Goal: Task Accomplishment & Management: Use online tool/utility

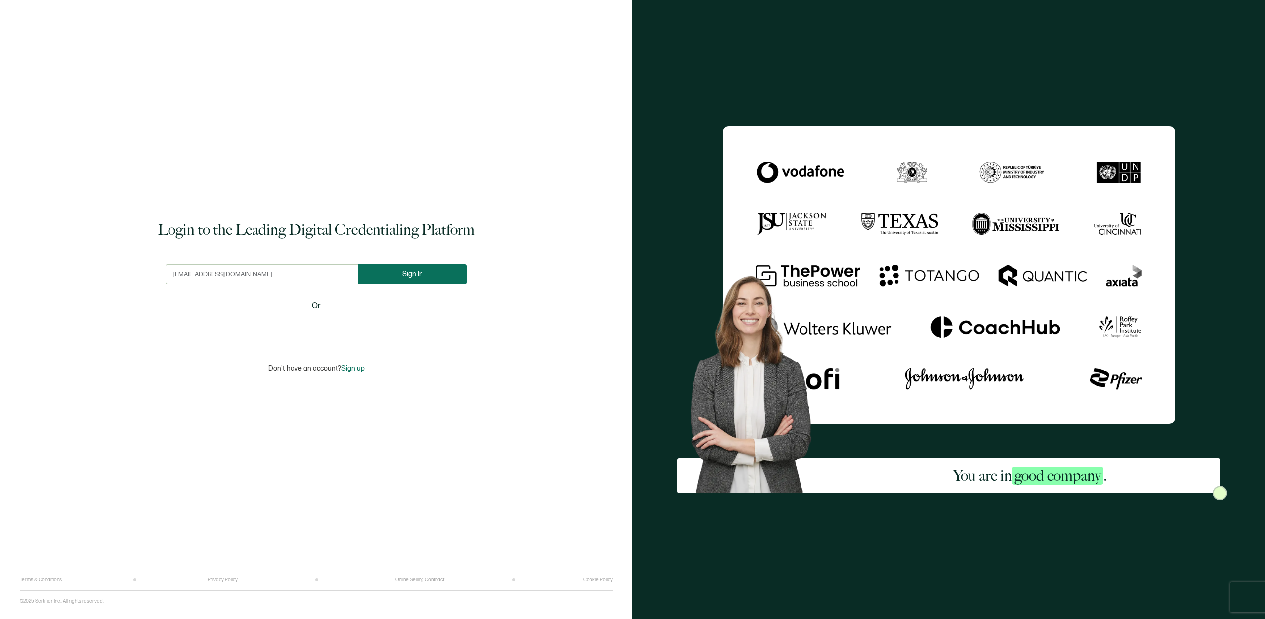
type input "[EMAIL_ADDRESS][DOMAIN_NAME]"
click at [399, 273] on button "Sign In" at bounding box center [412, 274] width 109 height 20
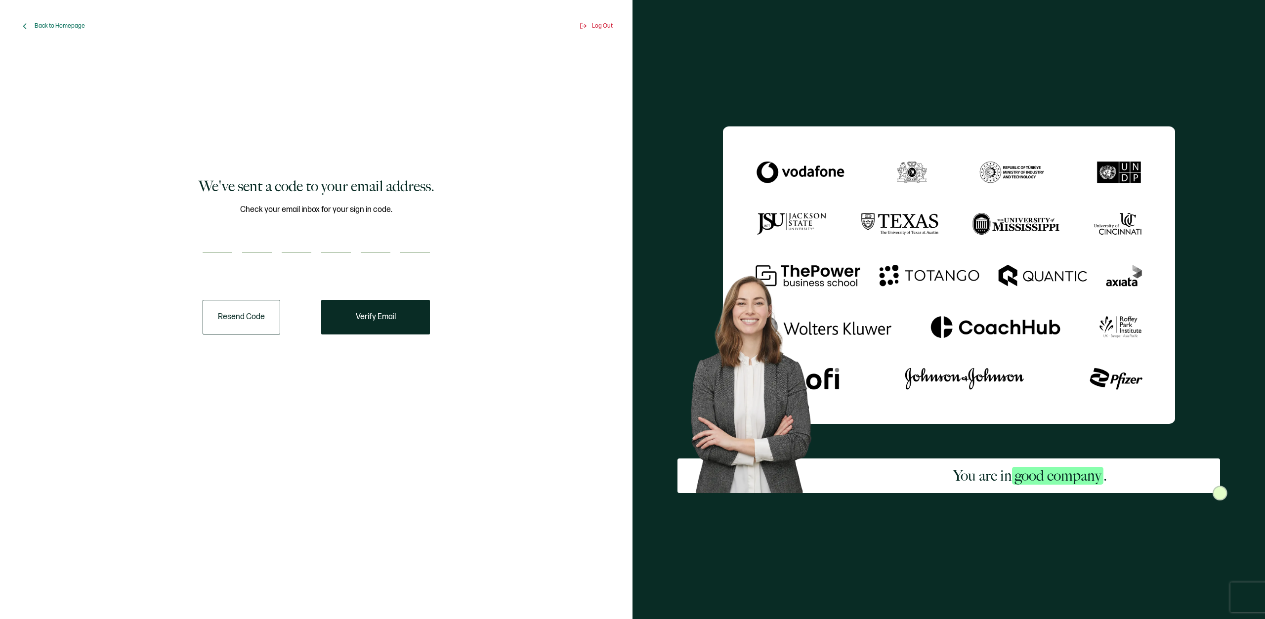
click at [215, 242] on input "number" at bounding box center [218, 243] width 30 height 20
type input "7"
type input "5"
type input "3"
type input "7"
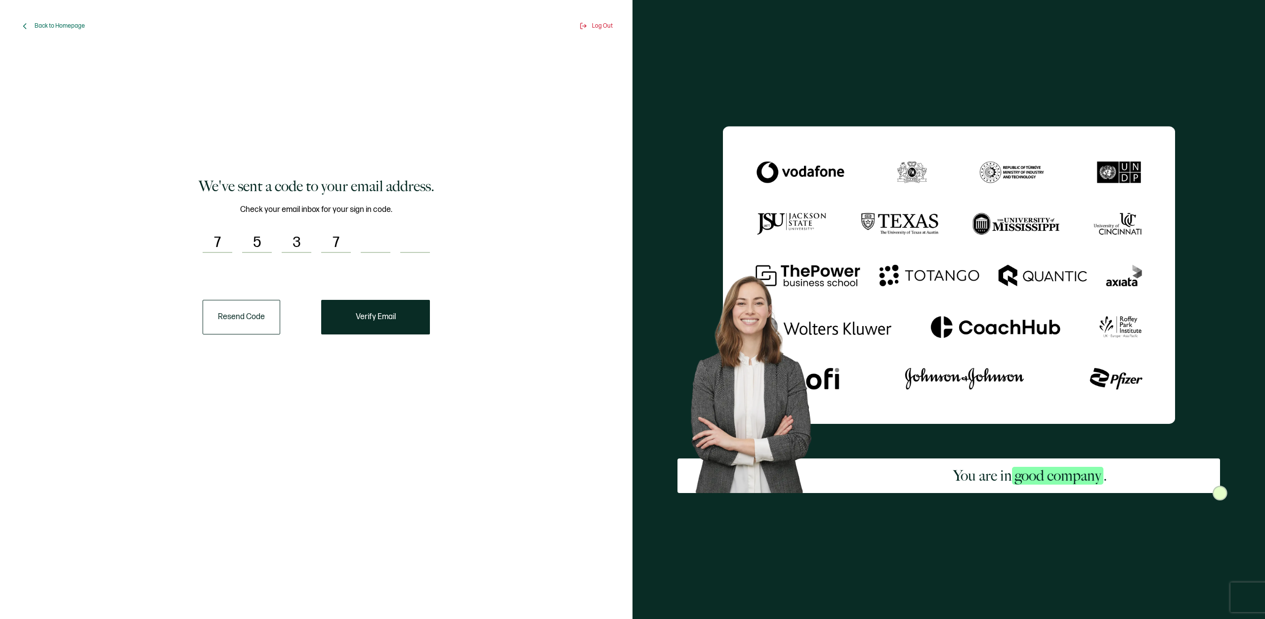
type input "8"
type input "3"
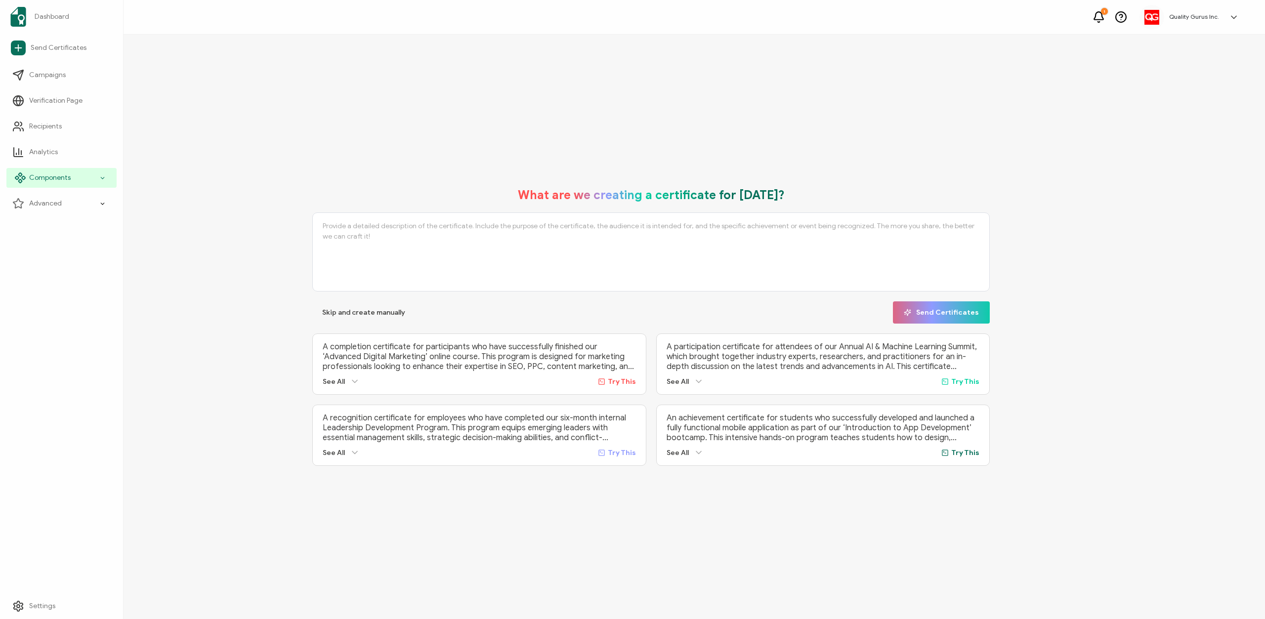
click at [54, 178] on span "Components" at bounding box center [49, 178] width 41 height 10
click at [70, 233] on span "Credential Details" at bounding box center [64, 229] width 57 height 10
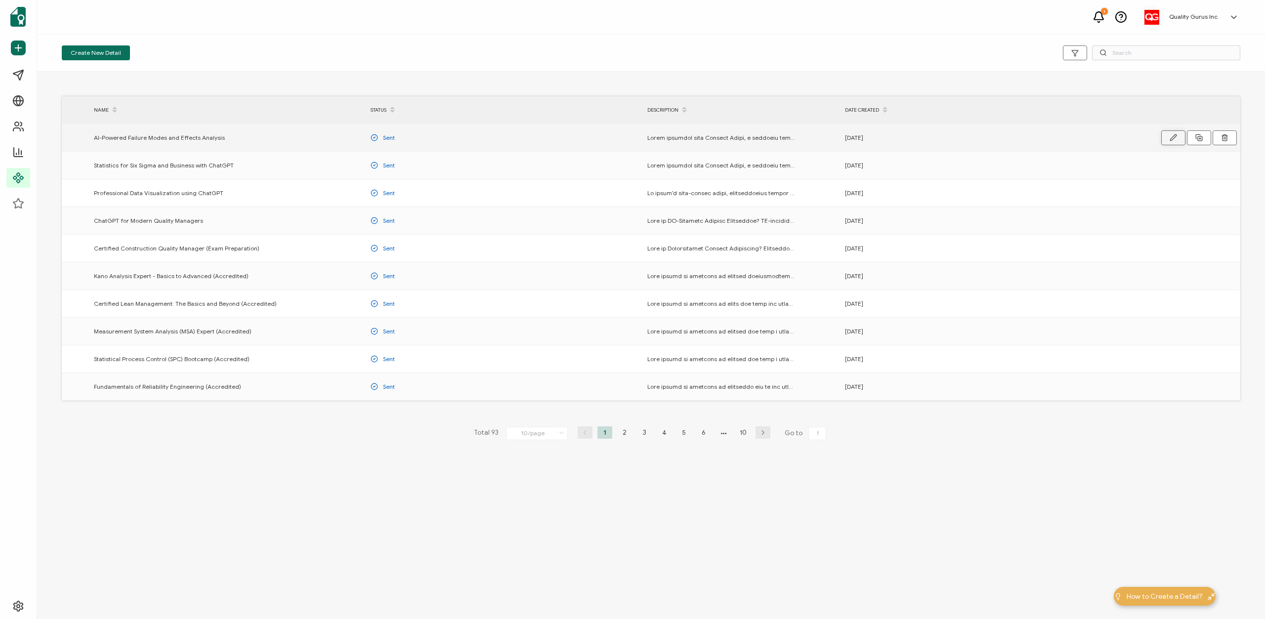
click at [1175, 138] on icon "button" at bounding box center [1172, 137] width 7 height 7
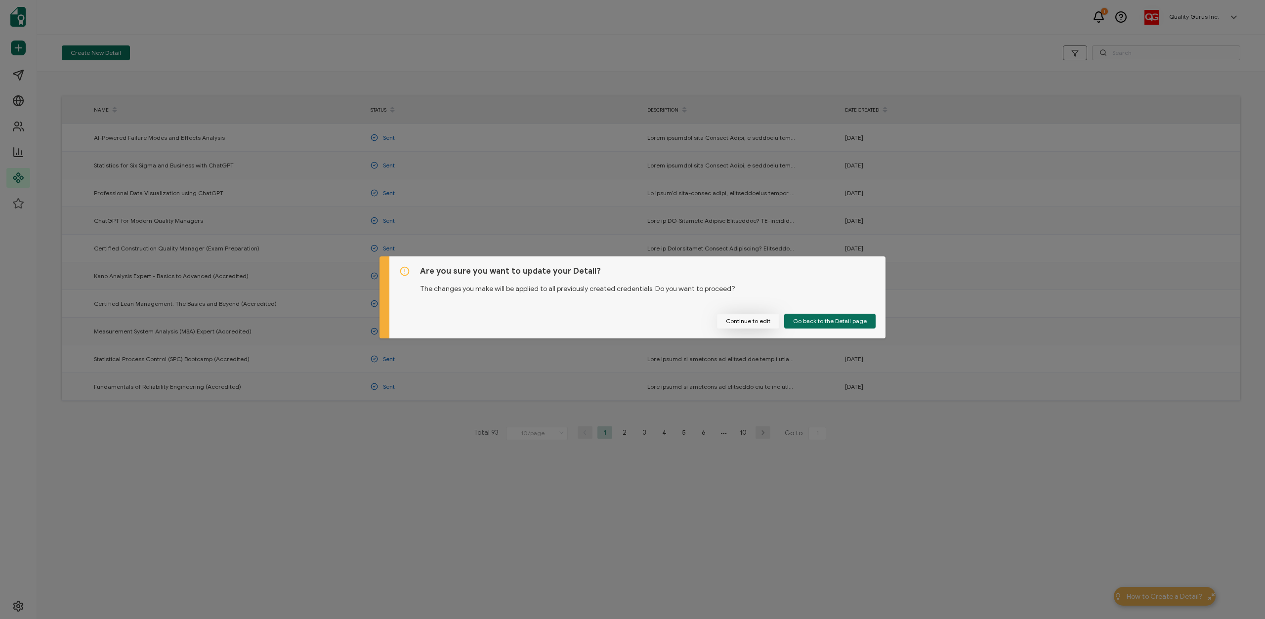
click at [750, 321] on button "Continue to edit" at bounding box center [748, 321] width 62 height 15
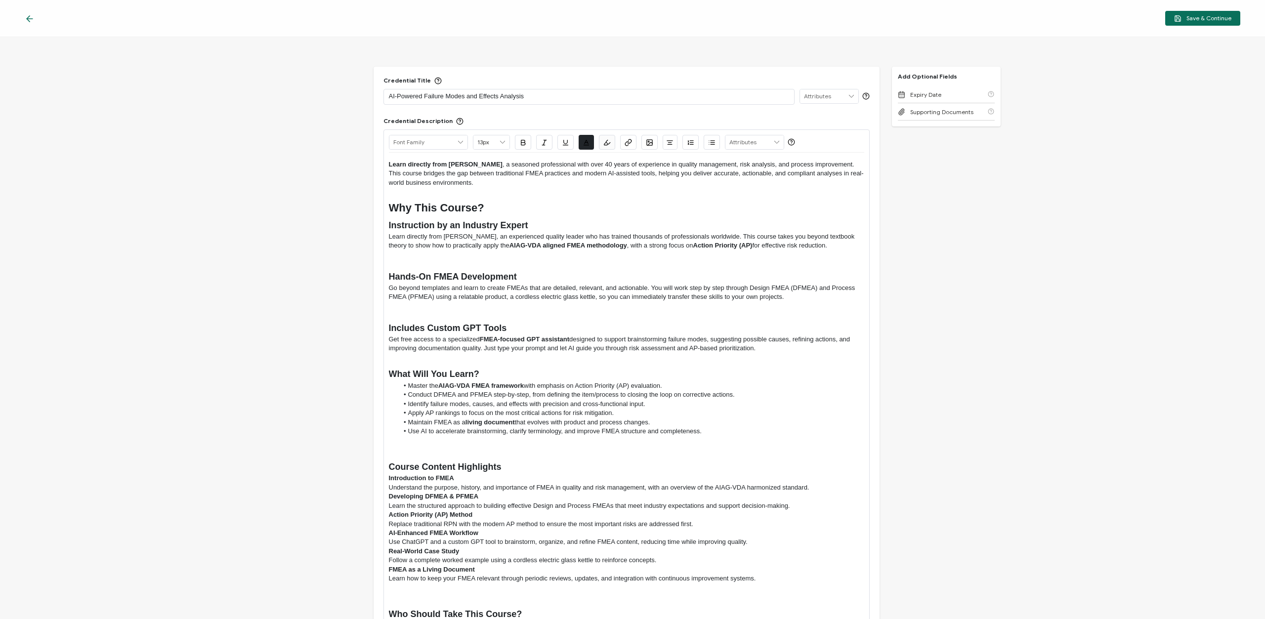
click at [29, 20] on icon at bounding box center [30, 19] width 10 height 10
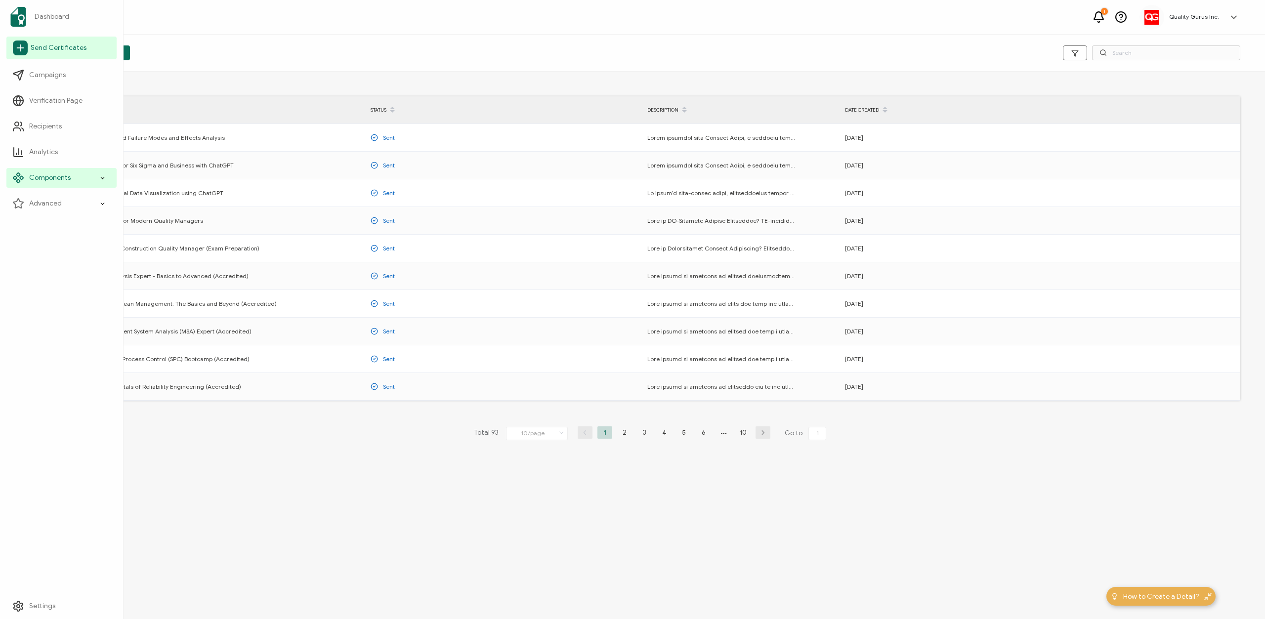
click at [59, 50] on span "Send Certificates" at bounding box center [59, 48] width 56 height 10
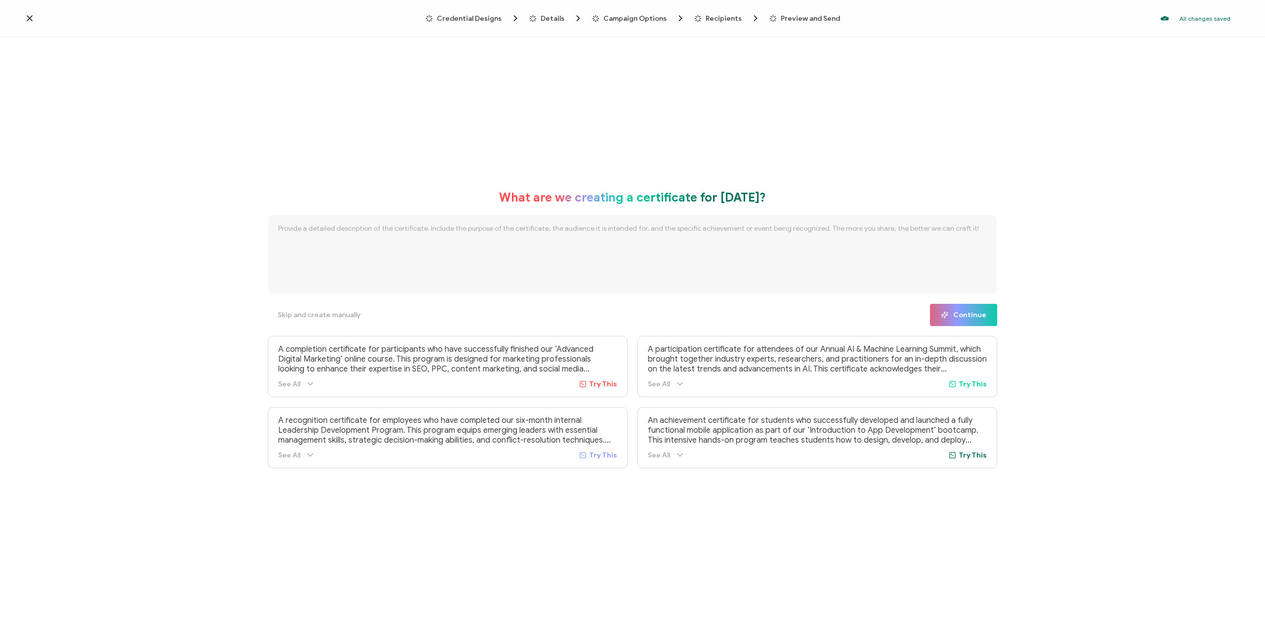
click at [28, 21] on icon at bounding box center [30, 18] width 10 height 10
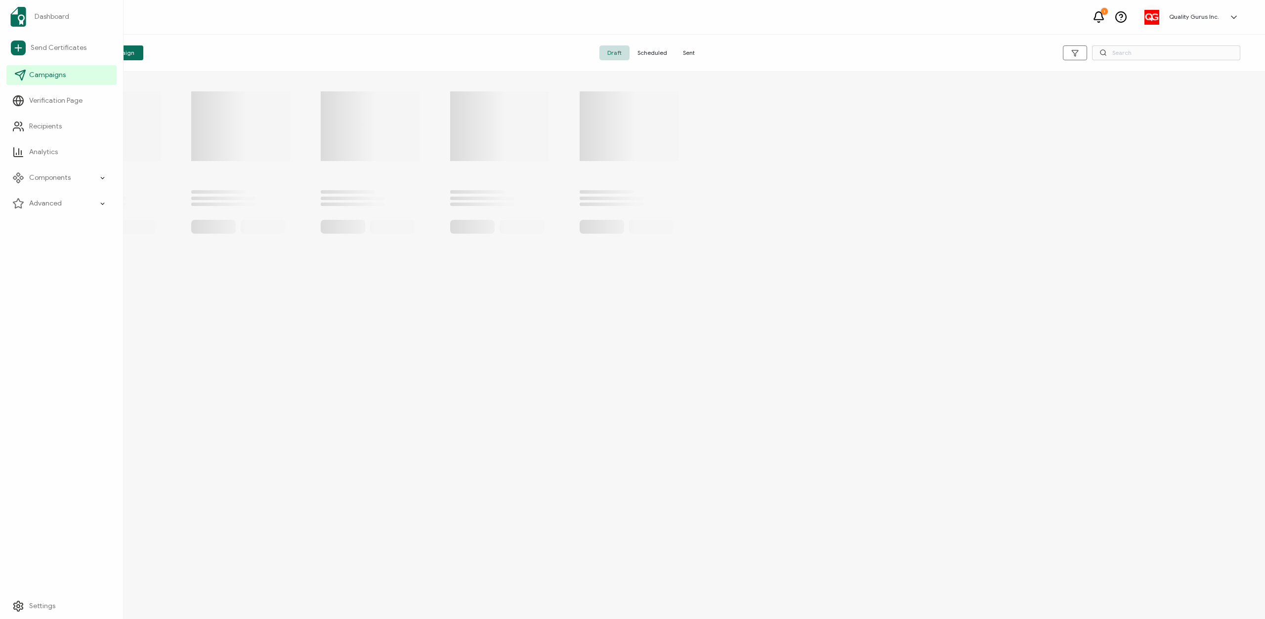
click at [55, 75] on span "Campaigns" at bounding box center [47, 75] width 37 height 10
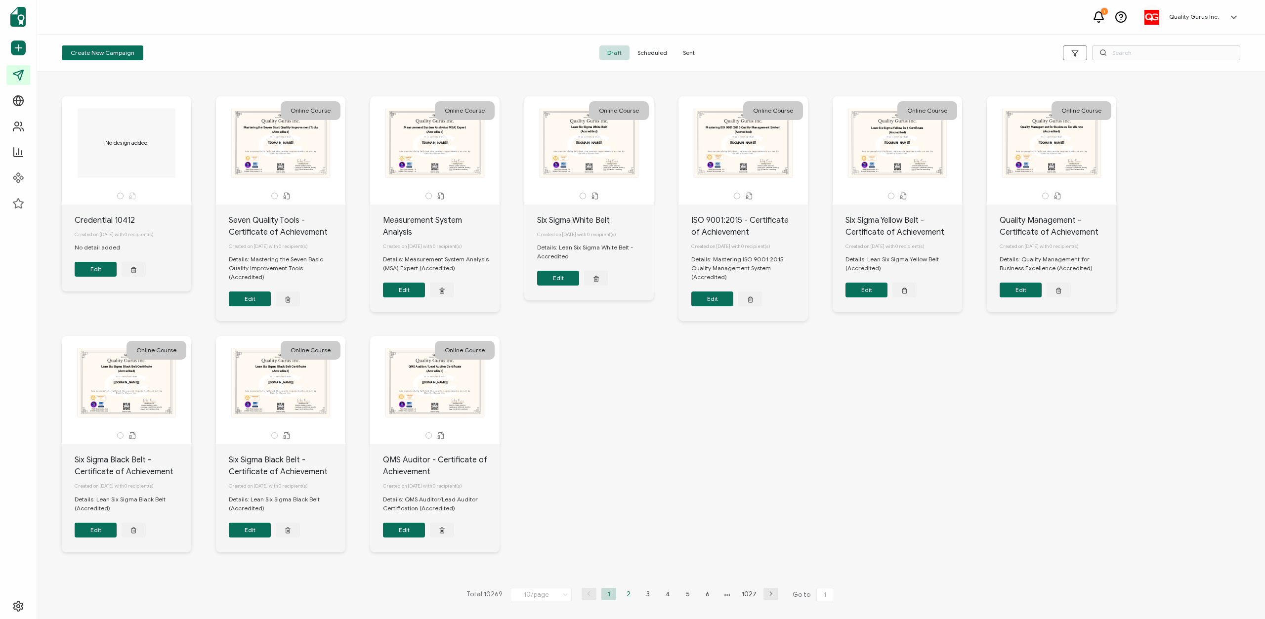
click at [628, 600] on li "2" at bounding box center [628, 594] width 15 height 12
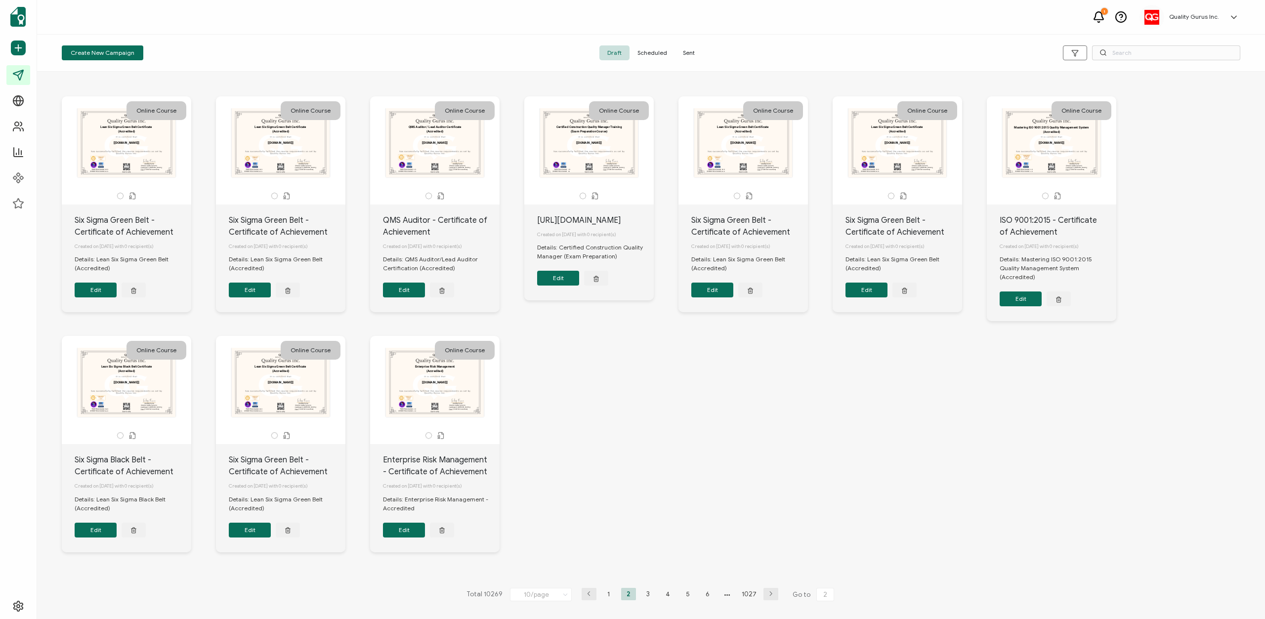
click at [93, 291] on button "Edit" at bounding box center [96, 290] width 42 height 15
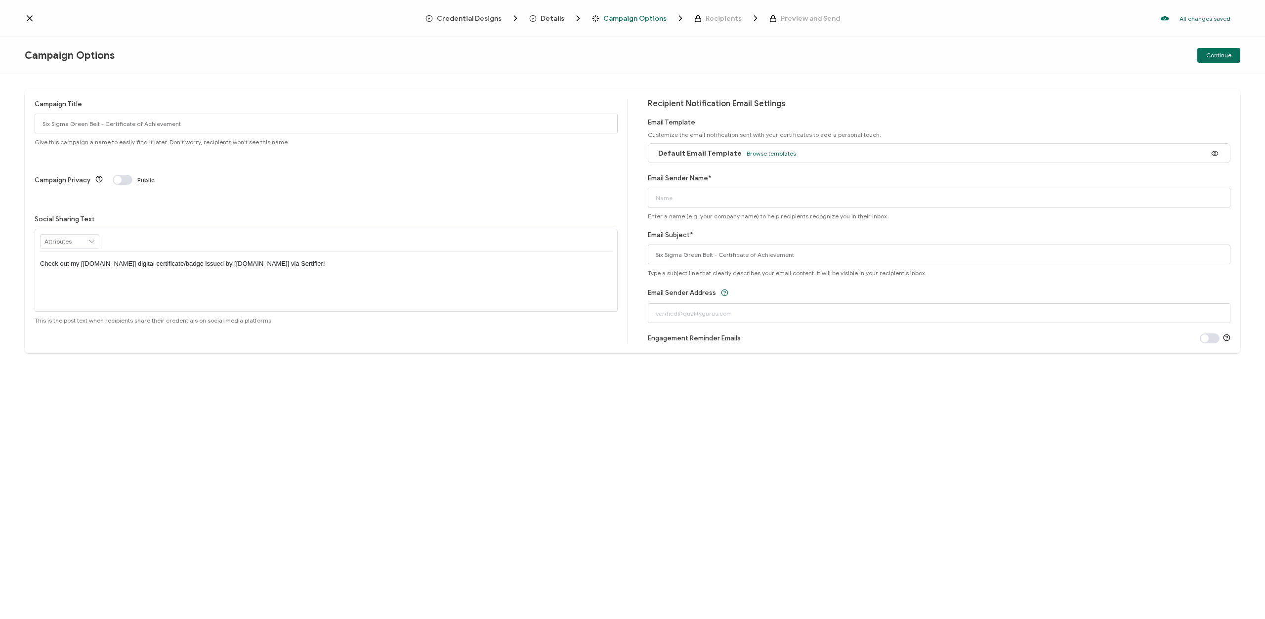
click at [29, 18] on icon at bounding box center [29, 18] width 5 height 5
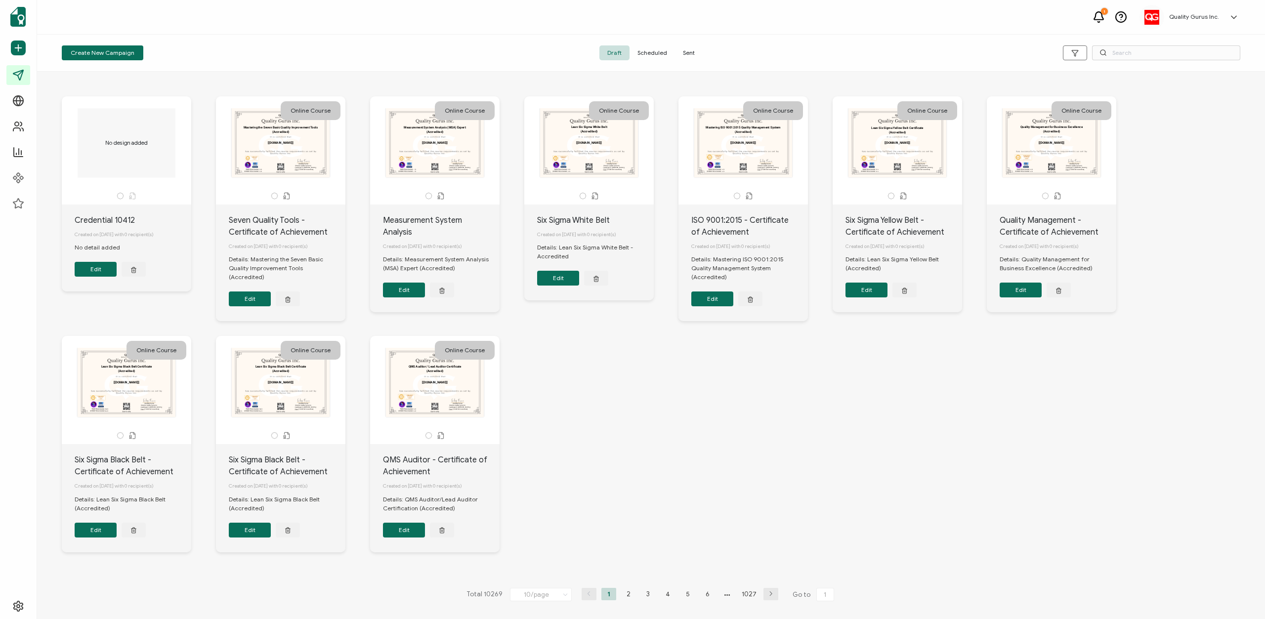
click at [97, 534] on button "Edit" at bounding box center [96, 530] width 42 height 15
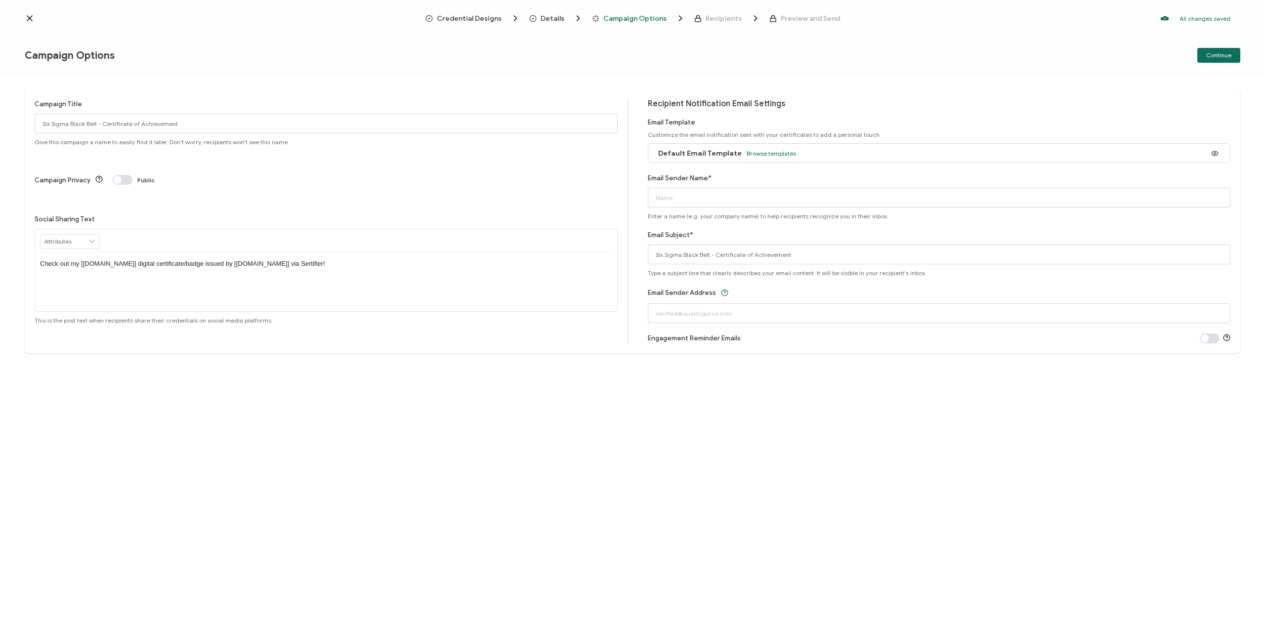
click at [27, 18] on icon at bounding box center [30, 18] width 10 height 10
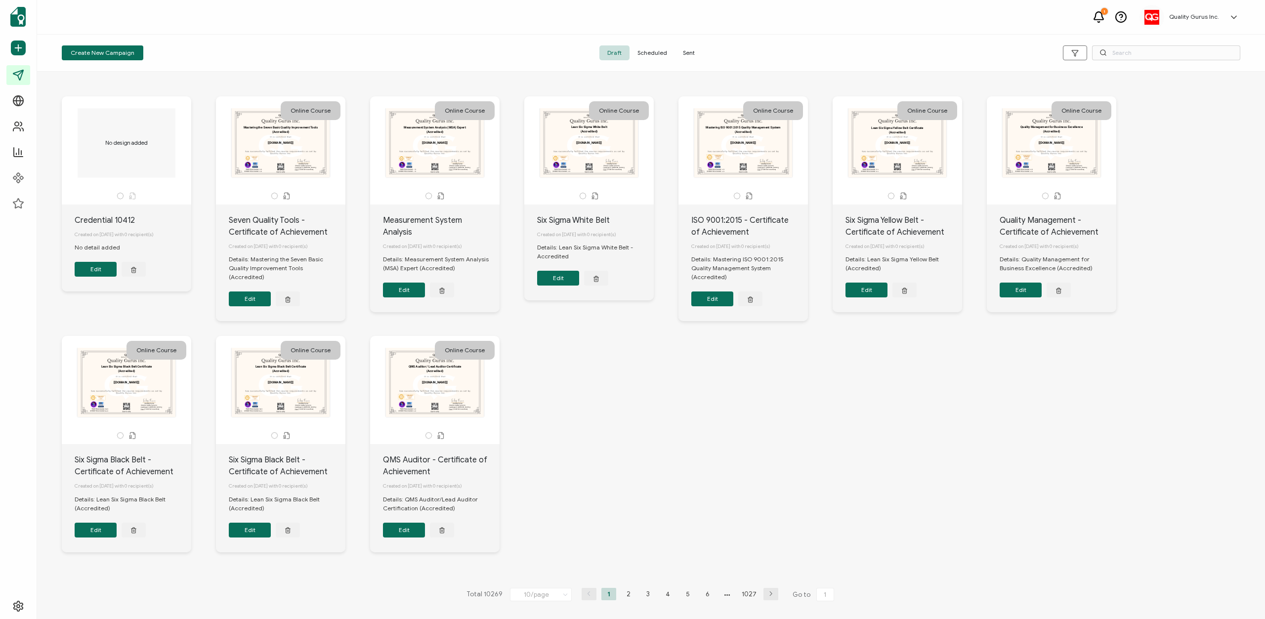
click at [687, 53] on span "Sent" at bounding box center [689, 52] width 28 height 15
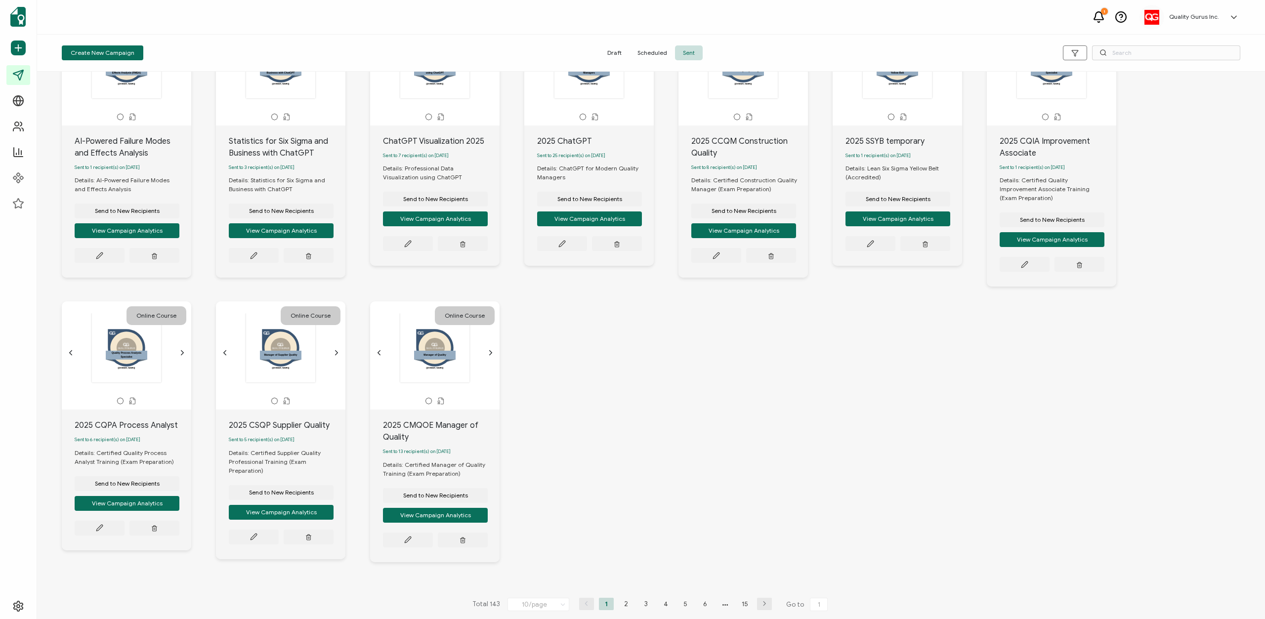
scroll to position [80, 0]
click at [627, 600] on li "2" at bounding box center [625, 603] width 15 height 12
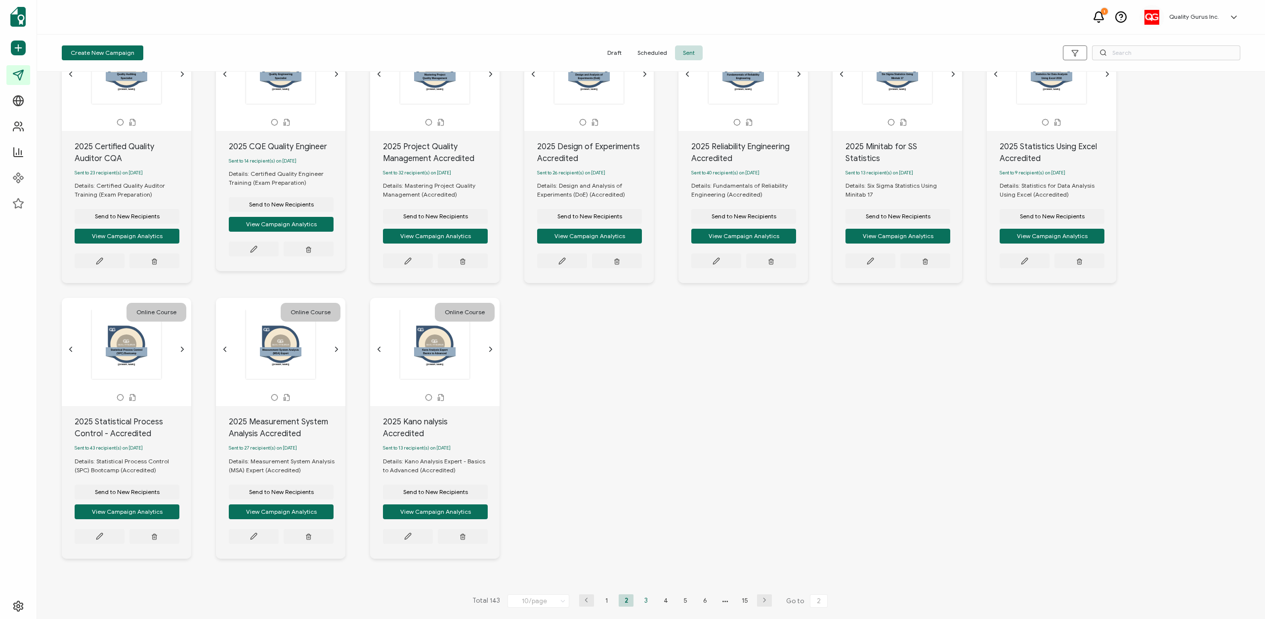
click at [646, 602] on li "3" at bounding box center [645, 600] width 15 height 12
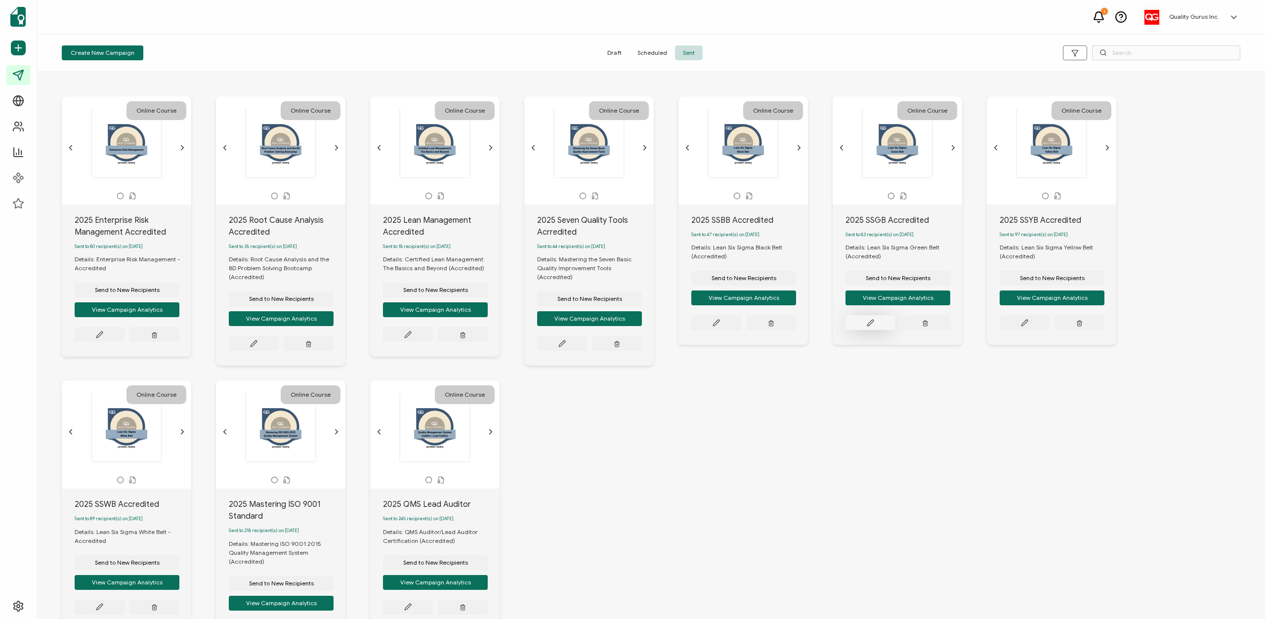
click at [103, 331] on icon at bounding box center [99, 334] width 7 height 7
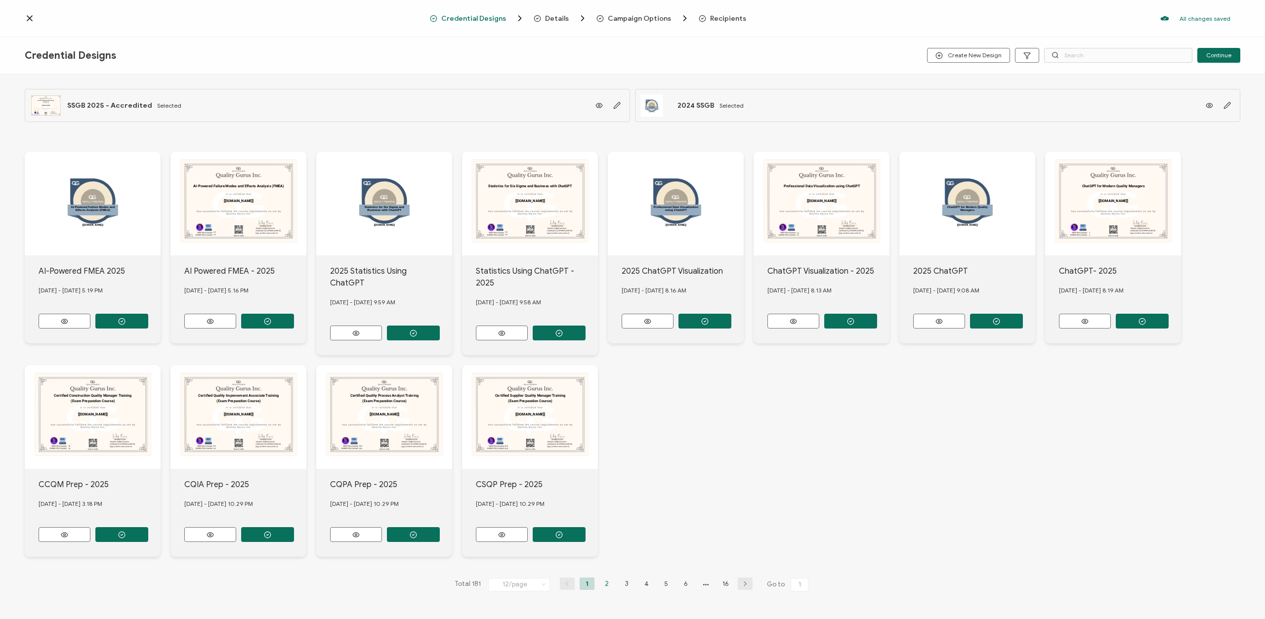
click at [602, 580] on li "2" at bounding box center [606, 583] width 15 height 12
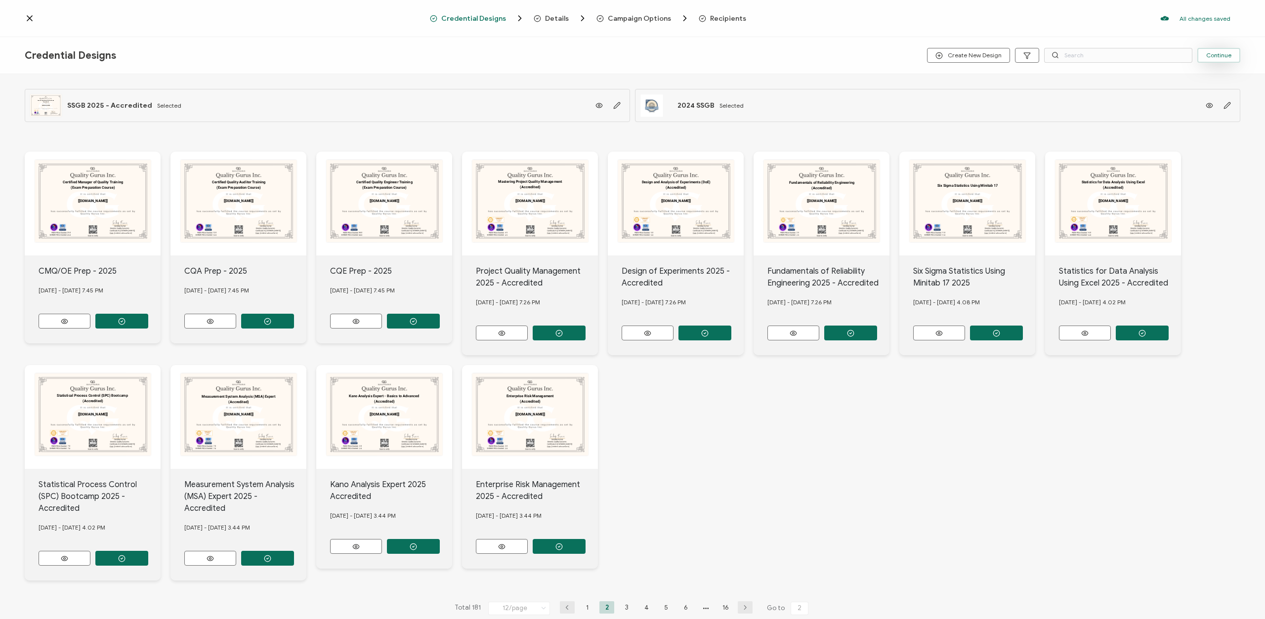
click at [1221, 58] on span "Continue" at bounding box center [1218, 55] width 25 height 6
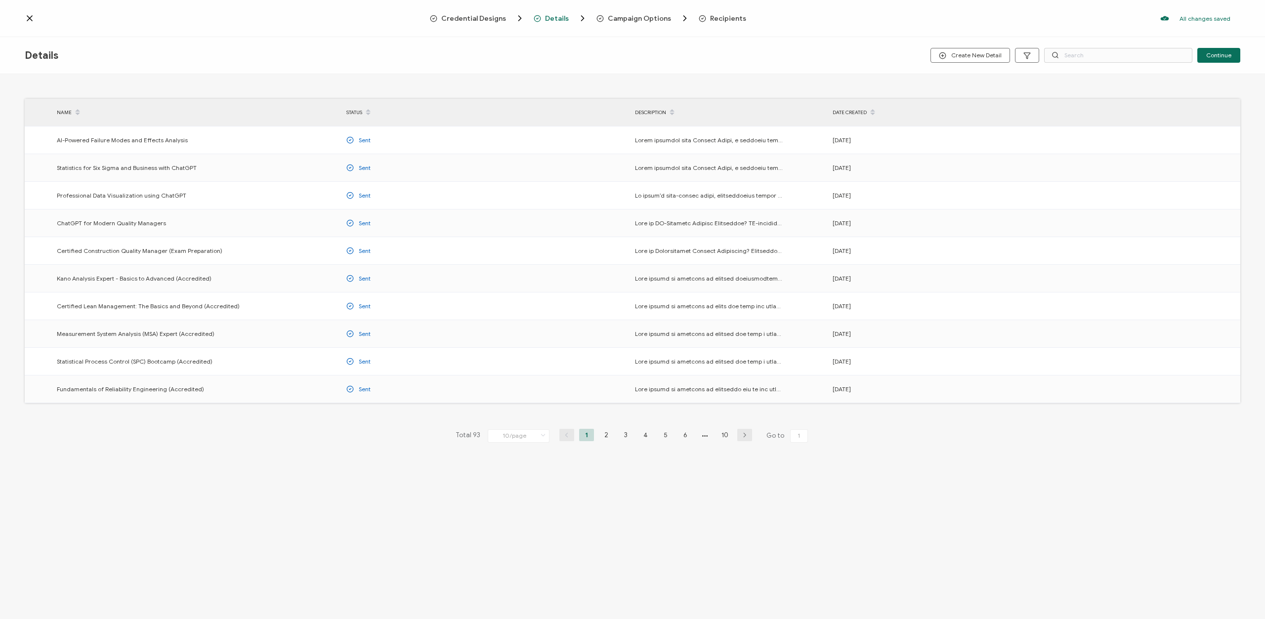
click at [32, 21] on icon at bounding box center [29, 18] width 5 height 5
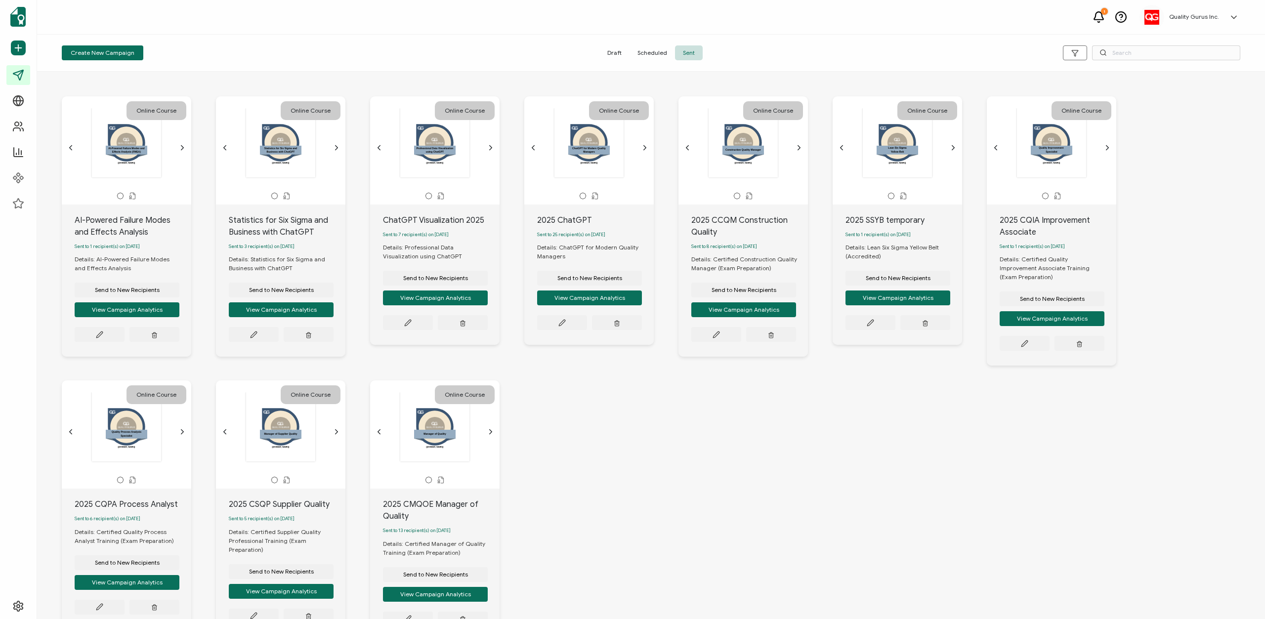
scroll to position [80, 0]
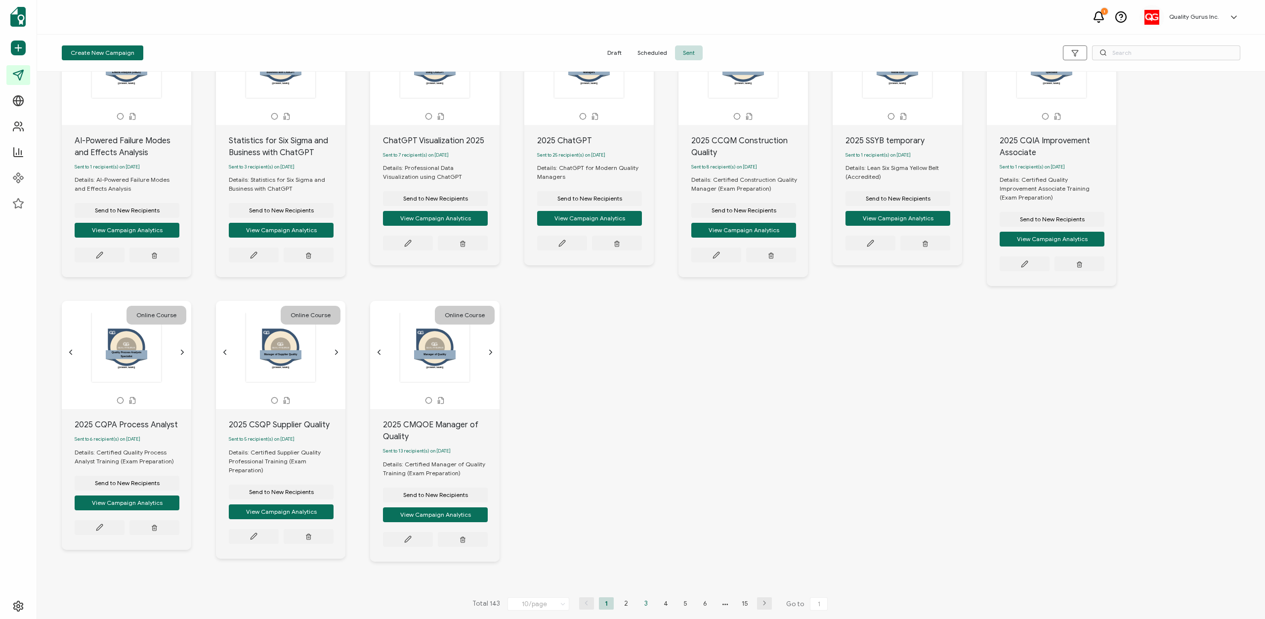
click at [644, 601] on li "3" at bounding box center [645, 603] width 15 height 12
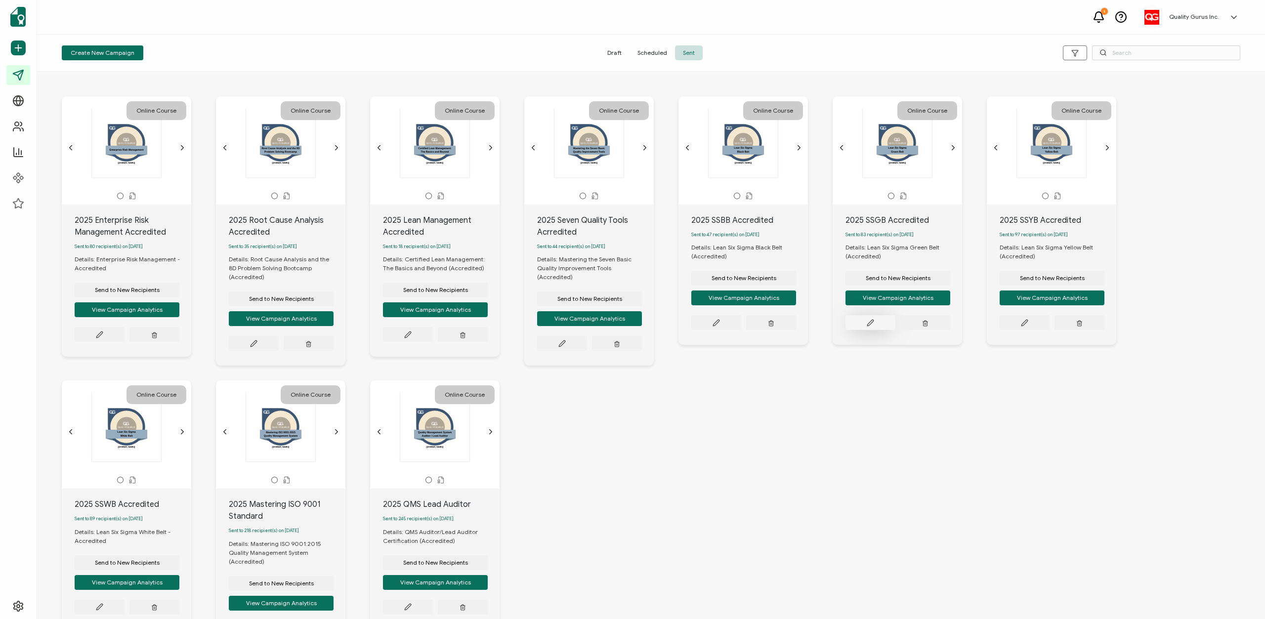
click at [124, 327] on button at bounding box center [100, 334] width 50 height 15
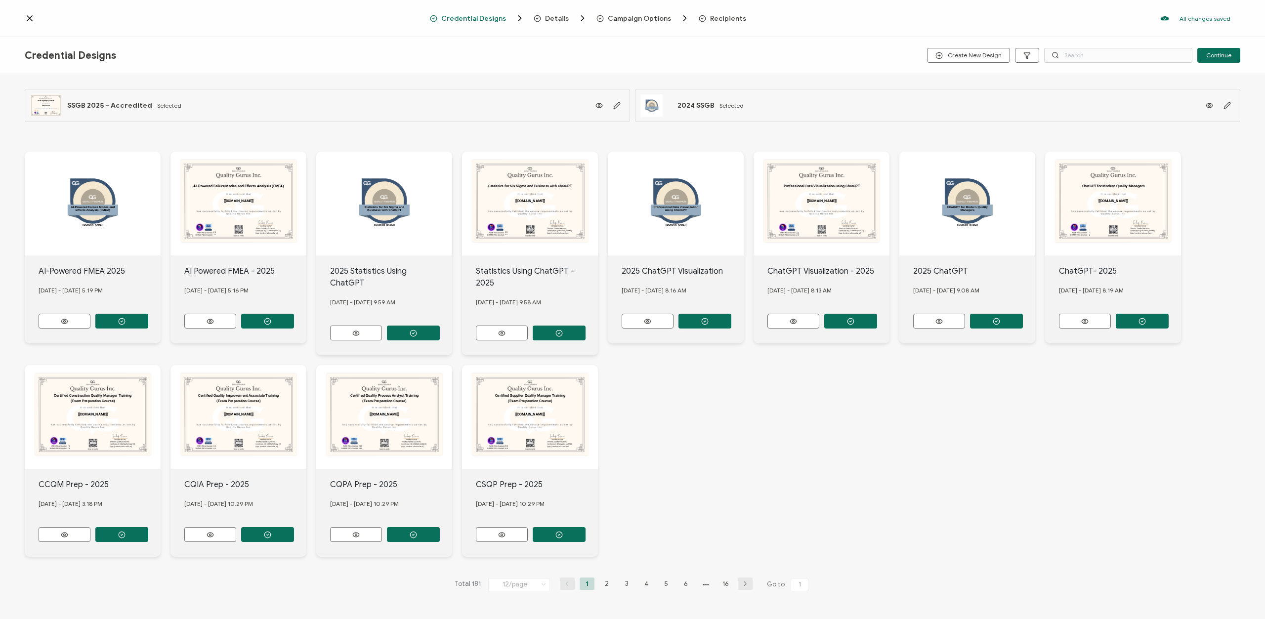
click at [626, 16] on span "Campaign Options" at bounding box center [639, 18] width 63 height 7
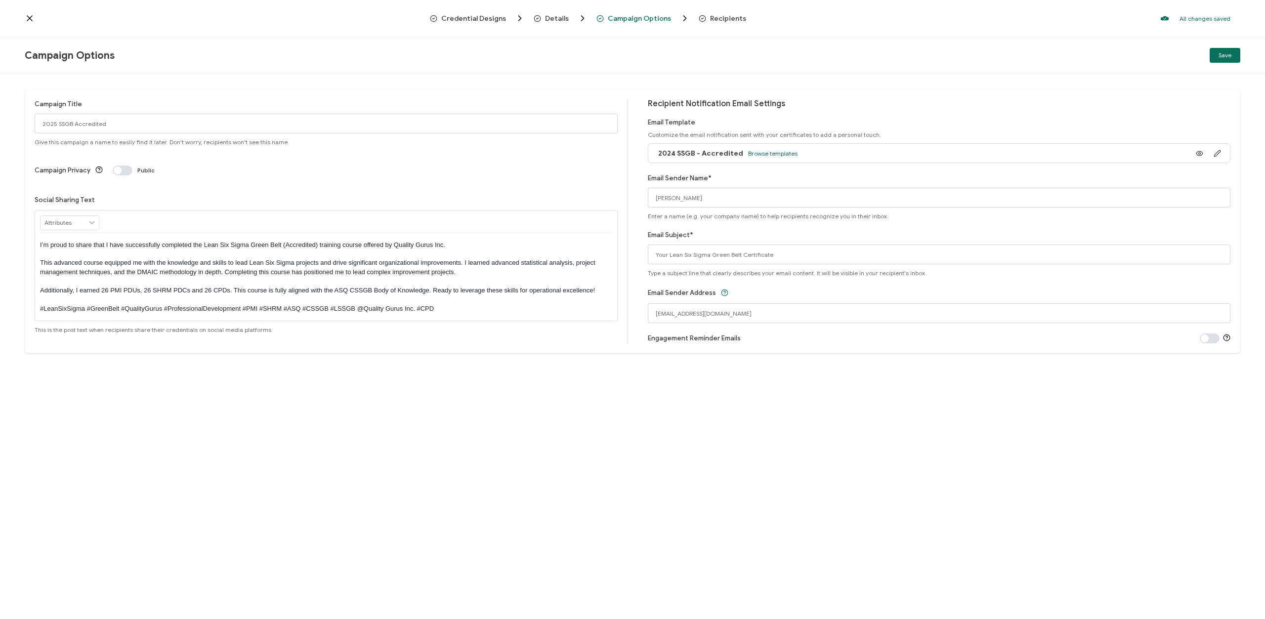
click at [726, 20] on span "Recipients" at bounding box center [728, 18] width 36 height 7
